Goal: Task Accomplishment & Management: Use online tool/utility

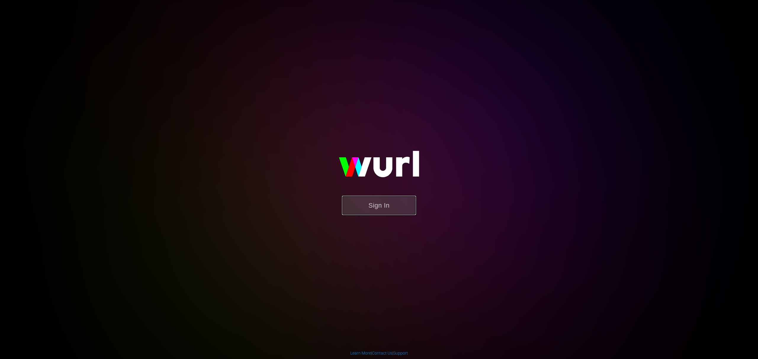
click at [384, 208] on button "Sign In" at bounding box center [379, 205] width 74 height 19
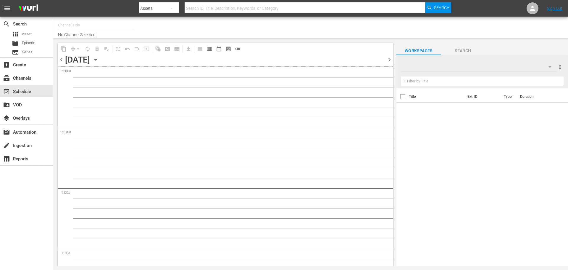
type input "Sony One Shark Tank MX (1000)"
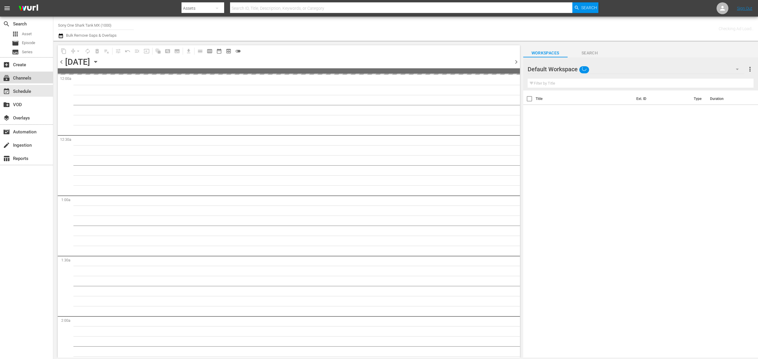
click at [30, 76] on div "subscriptions Channels" at bounding box center [16, 77] width 33 height 5
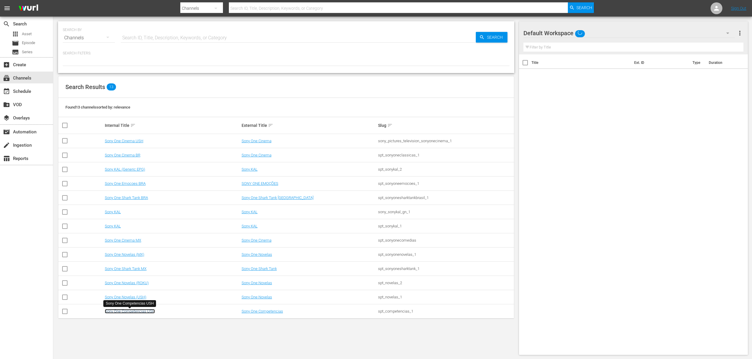
click at [143, 269] on link "Sony One Competencias USH" at bounding box center [130, 311] width 50 height 4
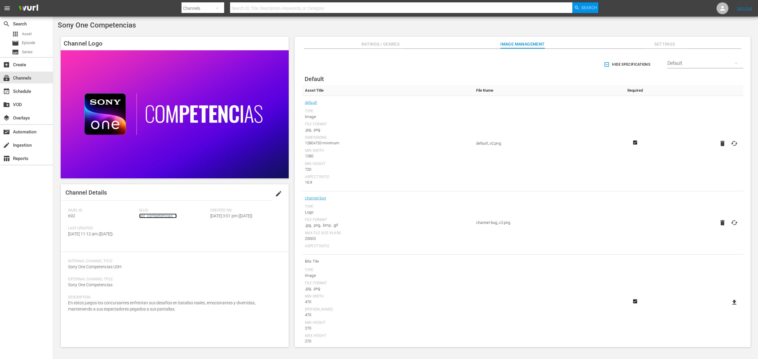
click at [153, 217] on link "spt_competencias_1" at bounding box center [158, 216] width 38 height 5
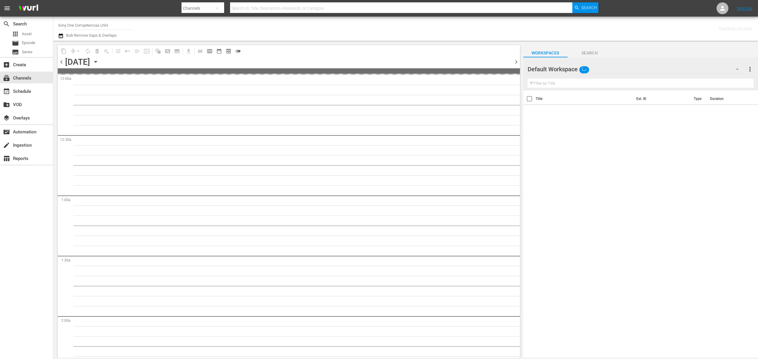
click at [61, 36] on icon "button" at bounding box center [61, 35] width 4 height 5
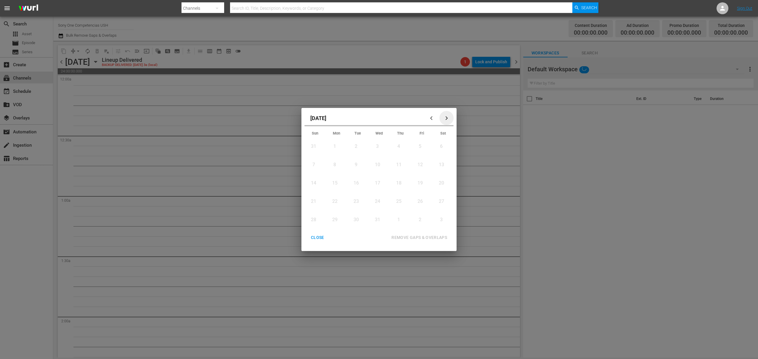
click at [446, 117] on icon "button" at bounding box center [446, 118] width 2 height 4
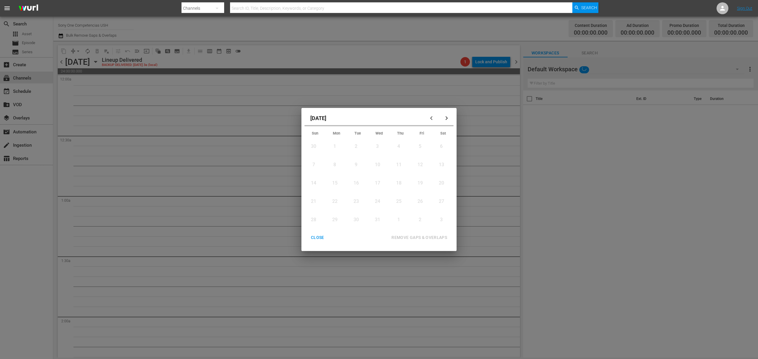
click at [446, 117] on icon "button" at bounding box center [446, 118] width 2 height 4
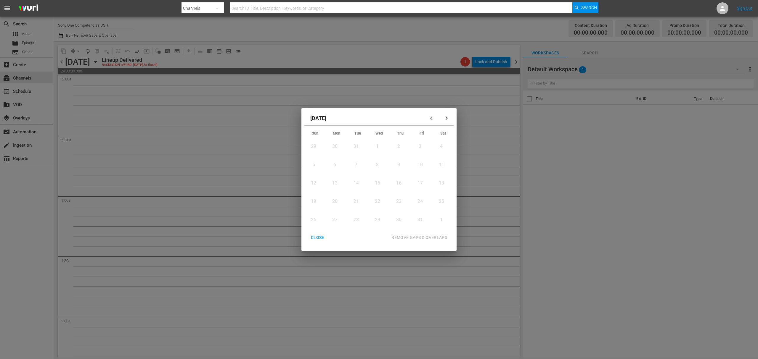
click at [446, 117] on icon "button" at bounding box center [446, 118] width 2 height 4
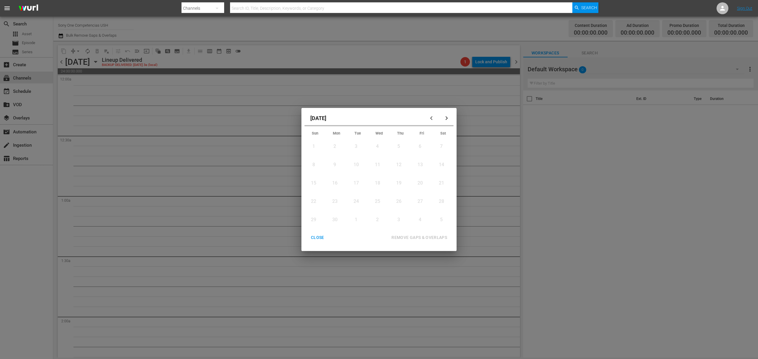
click at [357, 166] on div "10" at bounding box center [355, 165] width 7 height 7
click at [313, 237] on div "CLOSE" at bounding box center [317, 237] width 23 height 7
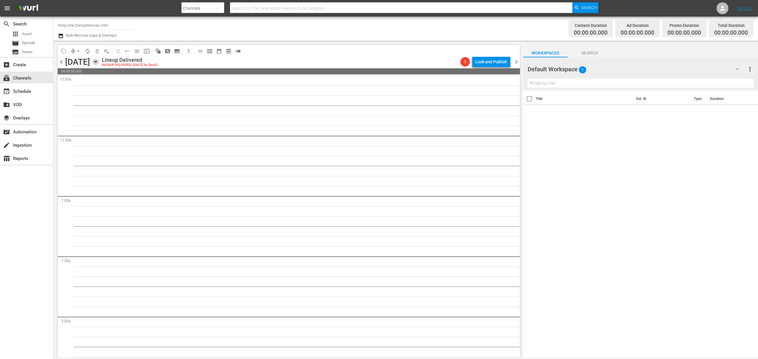
click at [97, 62] on icon "button" at bounding box center [95, 61] width 3 height 1
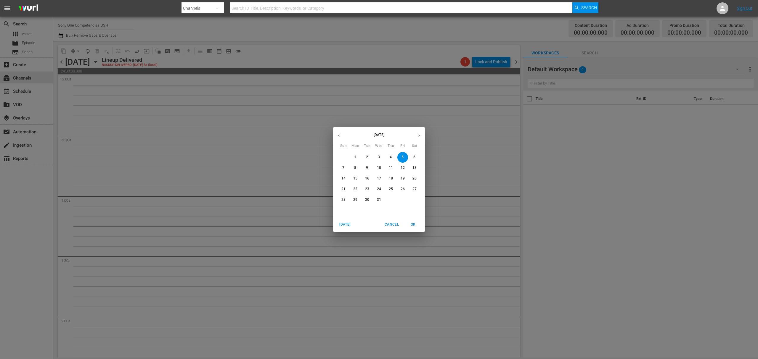
click at [382, 140] on div "[DATE]" at bounding box center [379, 136] width 92 height 12
click at [382, 137] on p "[DATE]" at bounding box center [378, 134] width 69 height 5
click at [418, 133] on button "button" at bounding box center [419, 136] width 12 height 12
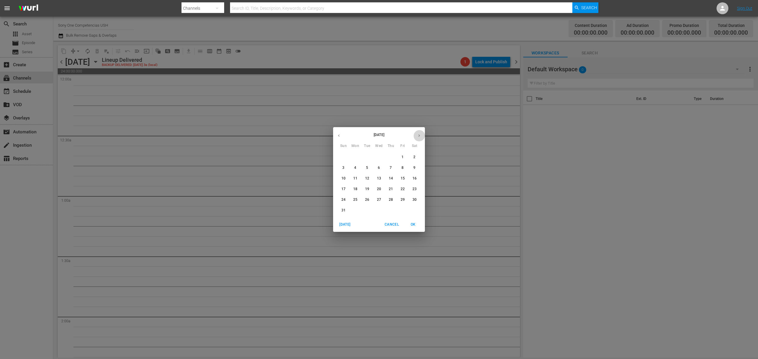
click at [418, 133] on button "button" at bounding box center [419, 136] width 12 height 12
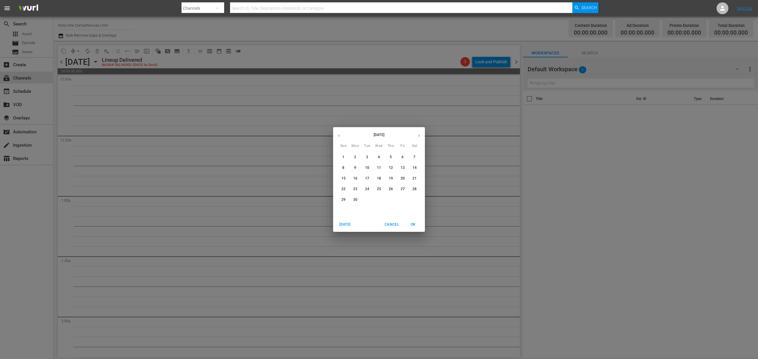
click at [418, 133] on button "button" at bounding box center [419, 136] width 12 height 12
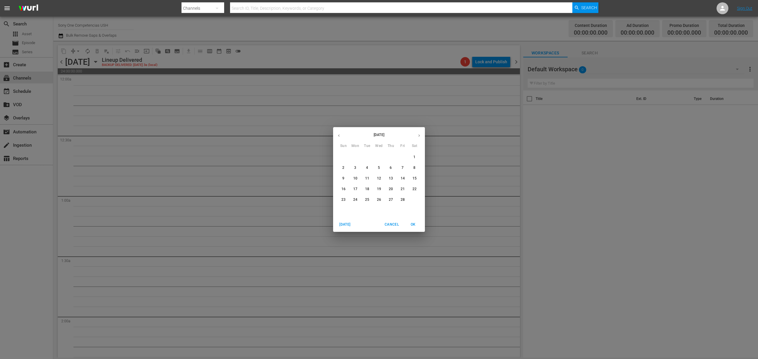
click at [418, 133] on button "button" at bounding box center [419, 136] width 12 height 12
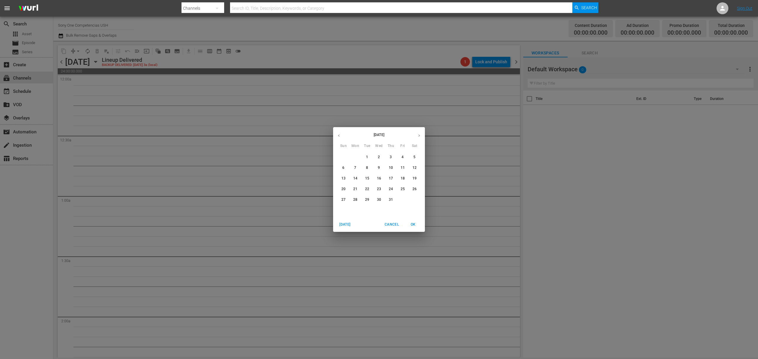
click at [418, 133] on button "button" at bounding box center [419, 136] width 12 height 12
click at [339, 134] on icon "button" at bounding box center [338, 135] width 4 height 4
click at [366, 199] on p "26" at bounding box center [367, 199] width 4 height 5
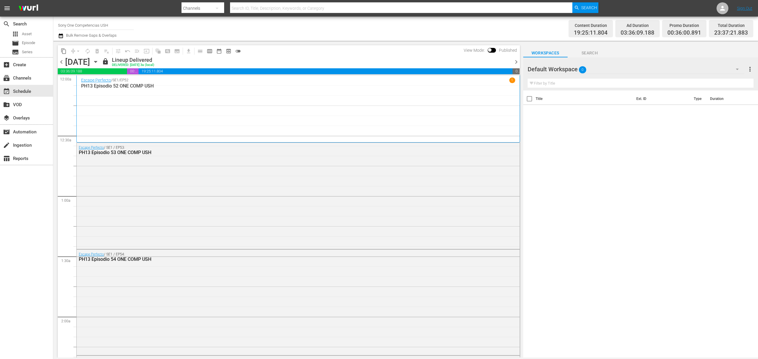
click at [99, 62] on icon "button" at bounding box center [95, 62] width 7 height 7
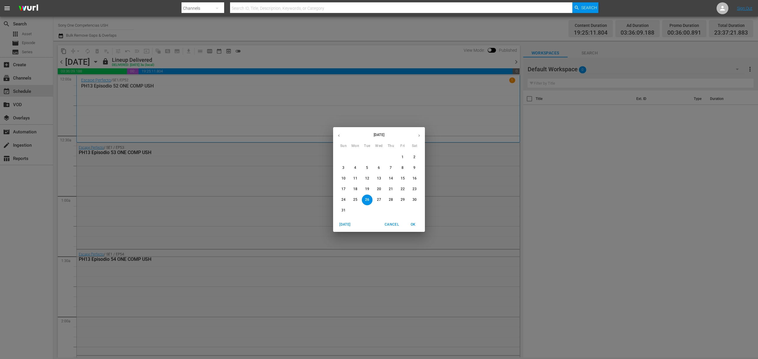
click at [568, 208] on div "[DATE] Sun Mon Tue Wed Thu Fri Sat 27 28 29 30 31 1 2 3 4 5 6 7 8 9 10 11 12 13…" at bounding box center [379, 179] width 758 height 359
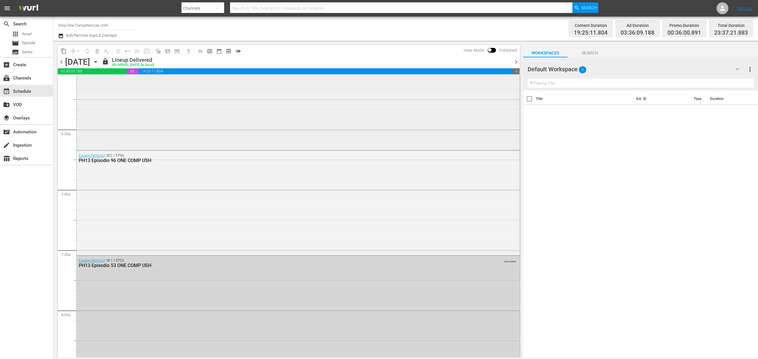
scroll to position [750, 0]
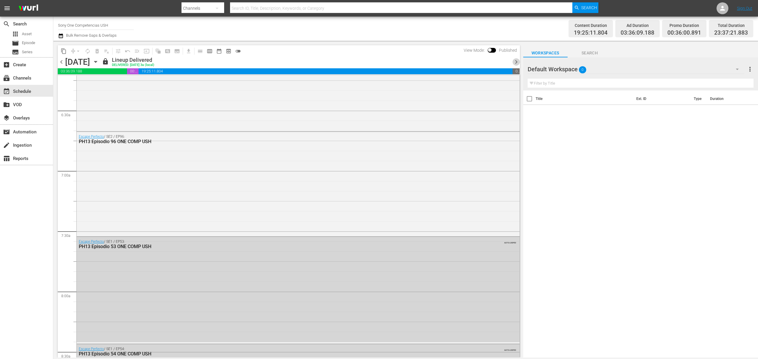
click at [516, 61] on span "chevron_right" at bounding box center [515, 61] width 7 height 7
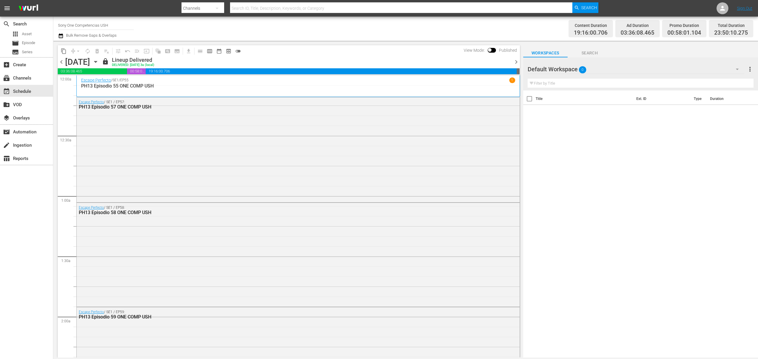
click at [516, 62] on span "chevron_right" at bounding box center [515, 61] width 7 height 7
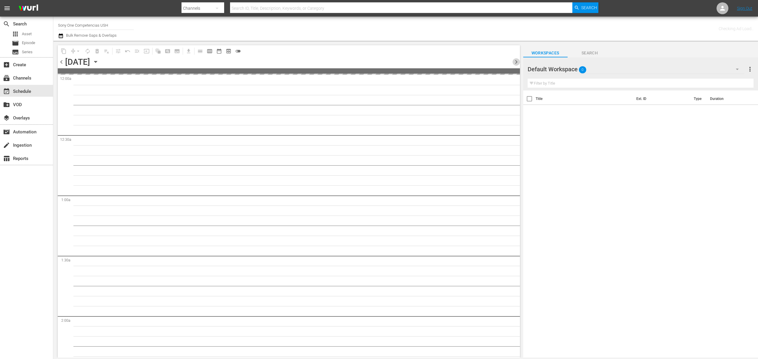
click at [516, 62] on span "chevron_right" at bounding box center [515, 61] width 7 height 7
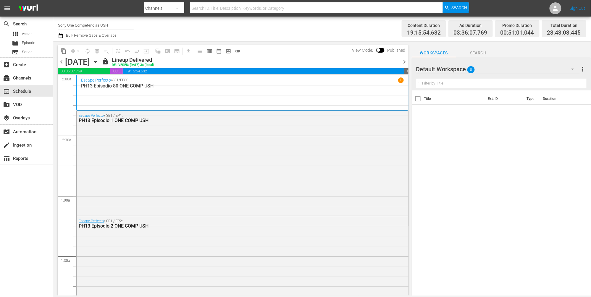
click at [97, 62] on icon "button" at bounding box center [95, 61] width 3 height 1
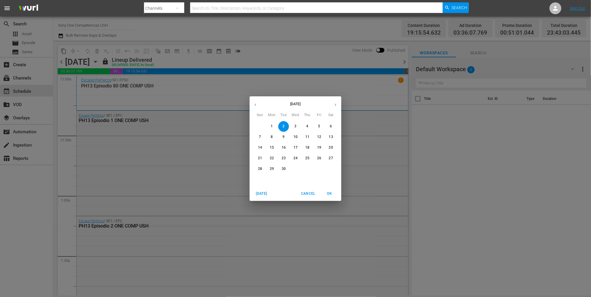
click at [281, 44] on div "[DATE] Sun Mon Tue Wed Thu Fri Sat 31 1 2 3 4 5 6 7 8 9 10 11 12 13 14 15 16 17…" at bounding box center [295, 148] width 591 height 297
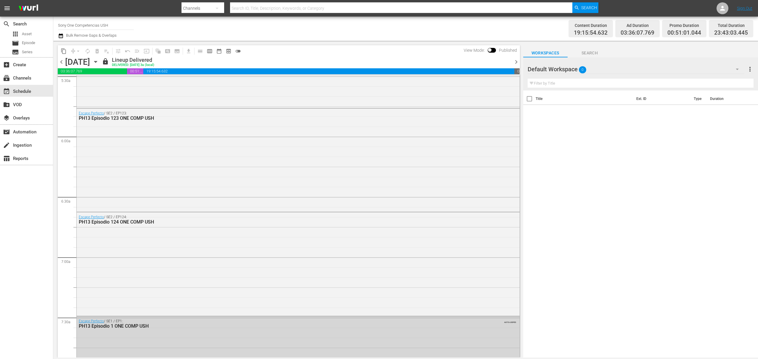
scroll to position [671, 0]
